Goal: Task Accomplishment & Management: Manage account settings

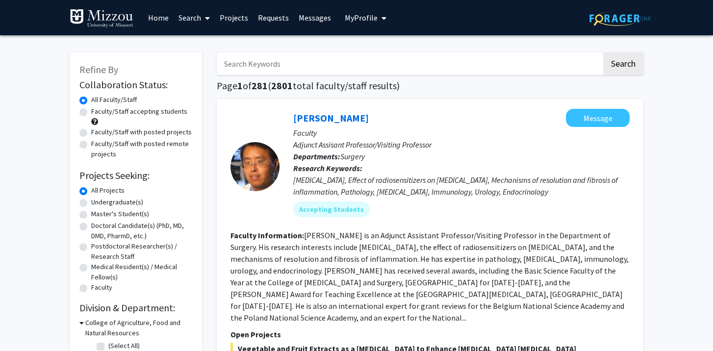
click at [364, 18] on span "My Profile" at bounding box center [361, 18] width 33 height 10
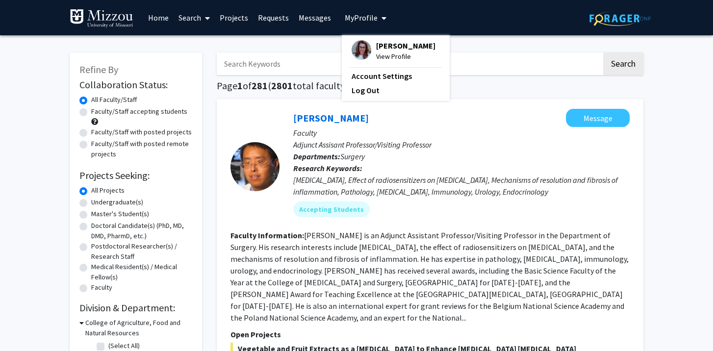
click at [394, 52] on span "View Profile" at bounding box center [405, 56] width 59 height 11
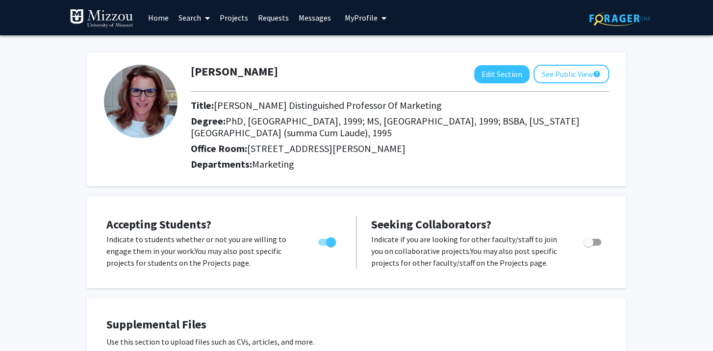
click at [558, 75] on button "See Public View help" at bounding box center [572, 74] width 76 height 19
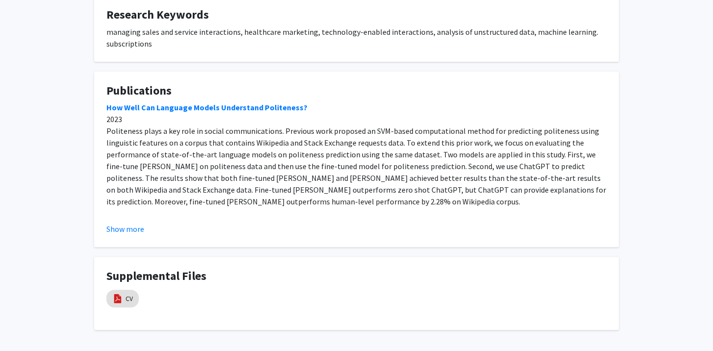
scroll to position [360, 0]
